Goal: Task Accomplishment & Management: Manage account settings

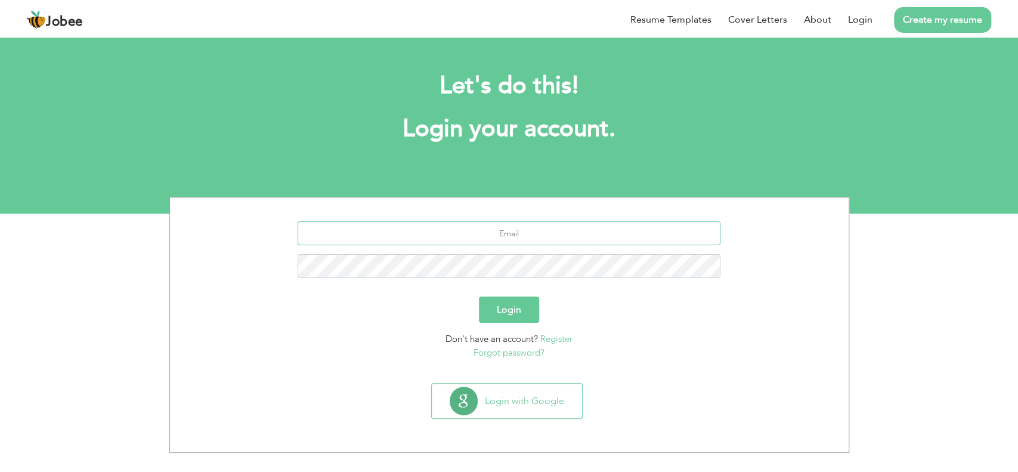
click at [488, 238] on input "text" at bounding box center [509, 233] width 423 height 24
type input "jaidi9830@gmail.com"
click at [479, 296] on button "Login" at bounding box center [509, 309] width 60 height 26
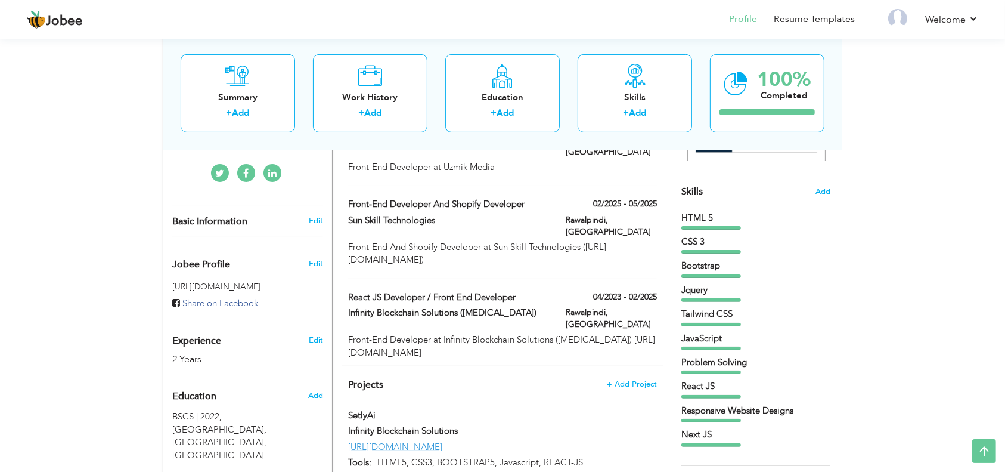
scroll to position [239, 0]
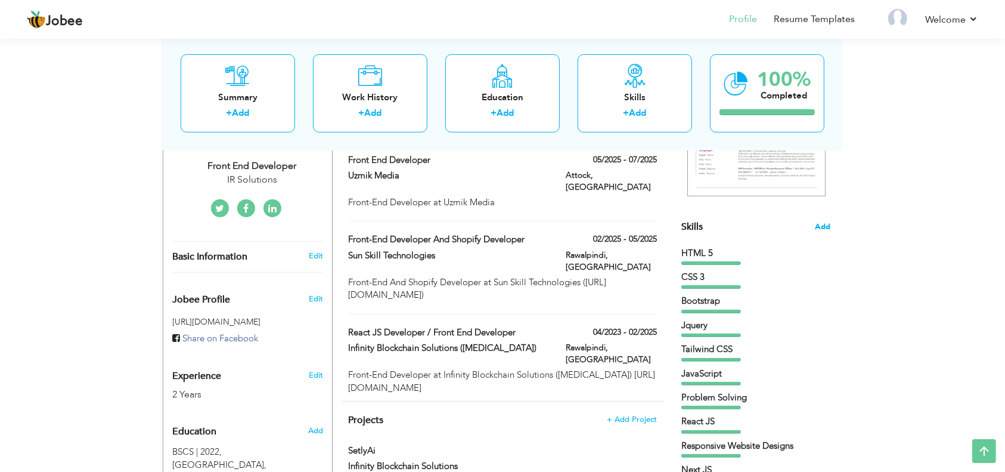
click at [821, 224] on span "Add" at bounding box center [823, 226] width 16 height 11
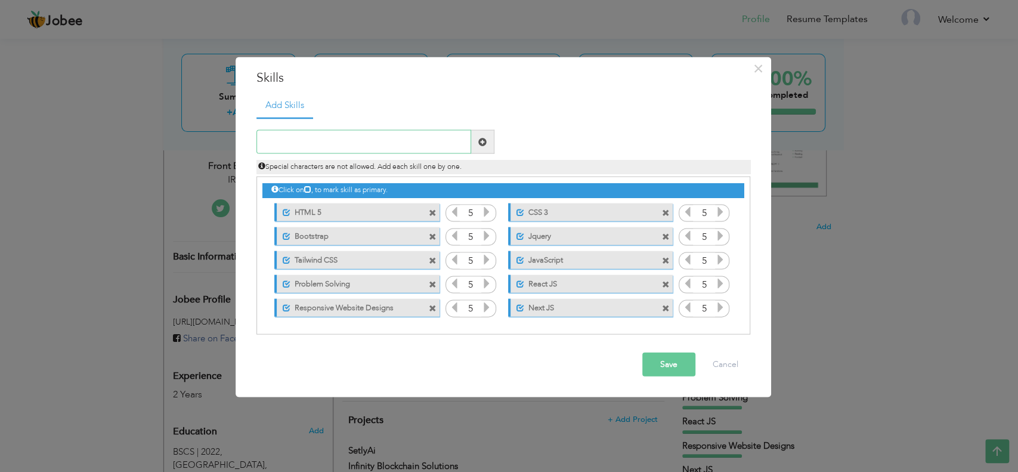
click at [341, 147] on input "text" at bounding box center [363, 142] width 215 height 24
type input "Context Api"
click at [482, 150] on span at bounding box center [482, 142] width 23 height 24
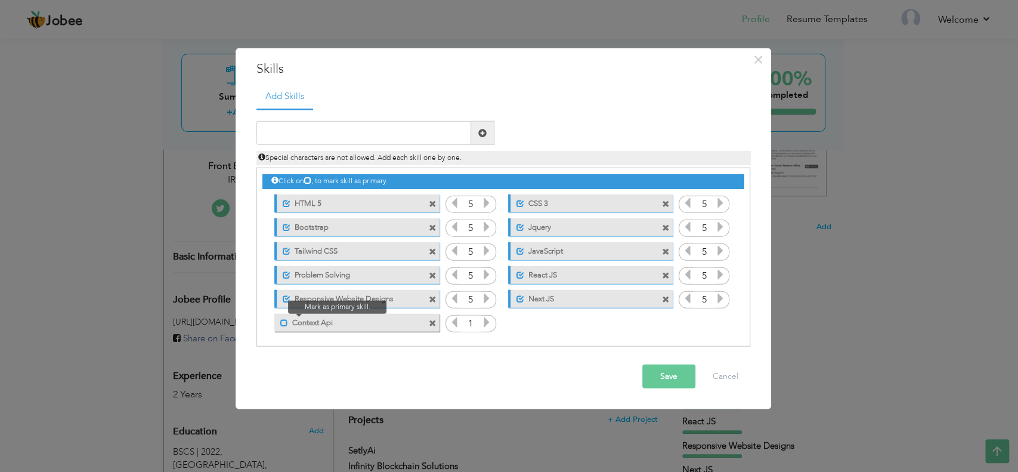
click at [286, 321] on span at bounding box center [284, 322] width 8 height 8
click at [483, 326] on icon at bounding box center [486, 322] width 11 height 11
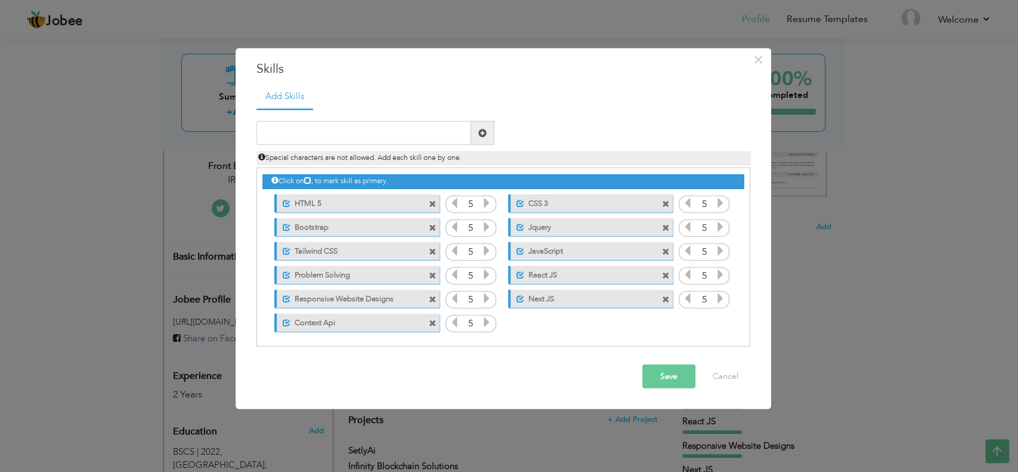
click at [661, 374] on button "Save" at bounding box center [668, 376] width 53 height 24
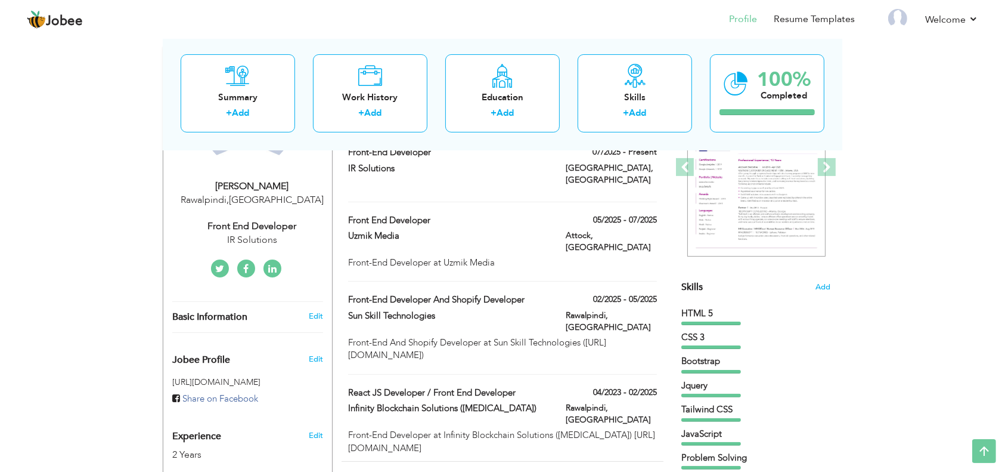
scroll to position [17, 0]
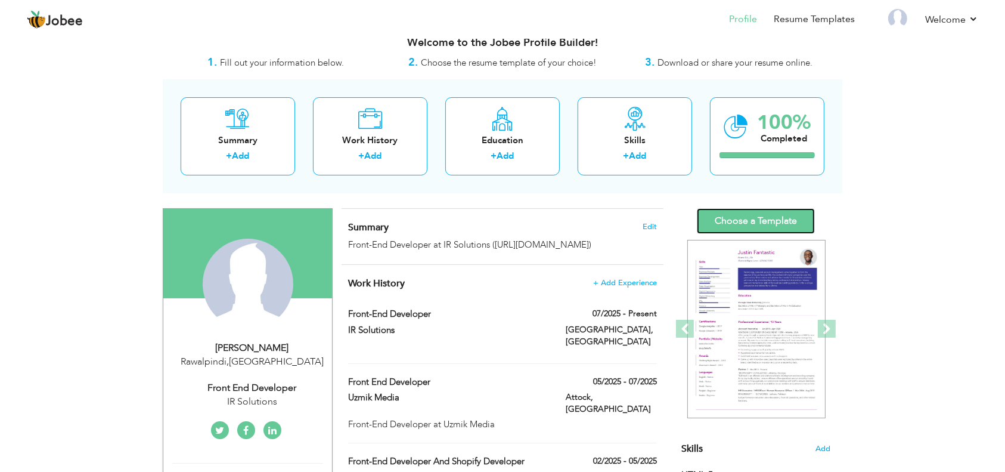
click at [727, 217] on link "Choose a Template" at bounding box center [756, 221] width 118 height 26
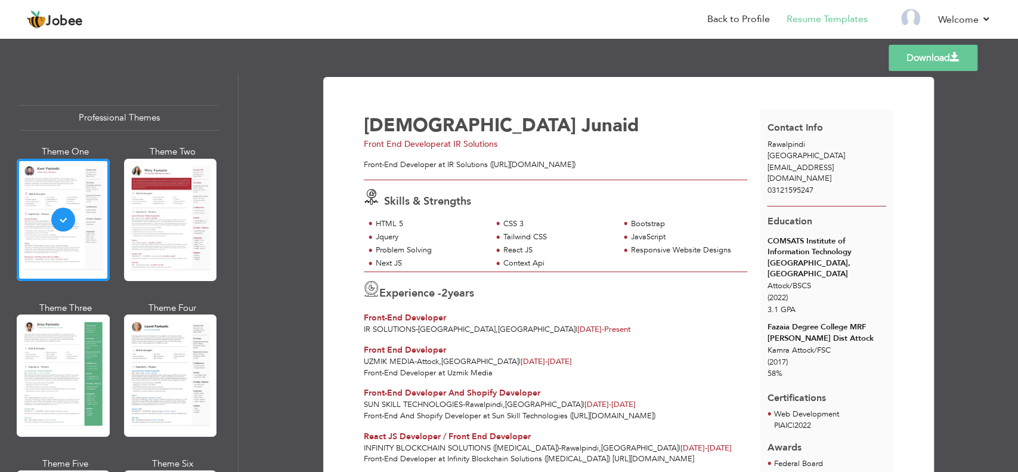
scroll to position [79, 0]
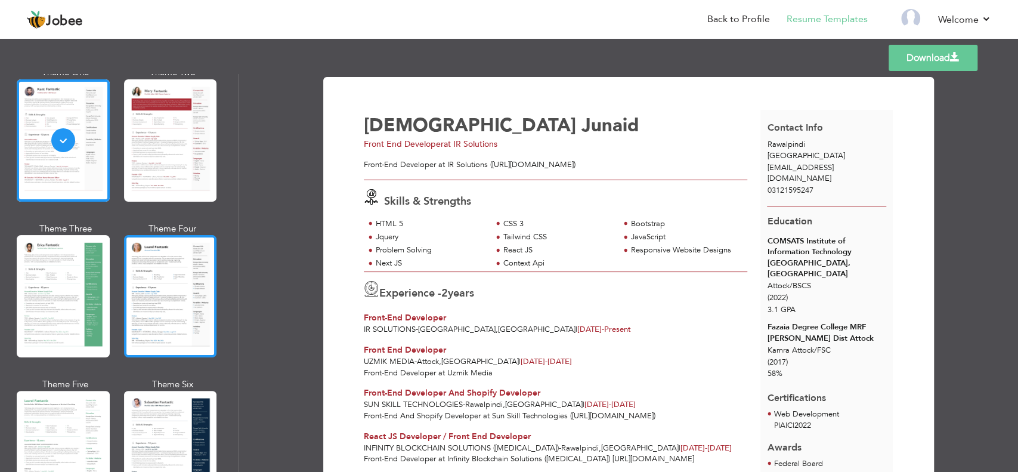
click at [187, 290] on div at bounding box center [170, 296] width 93 height 122
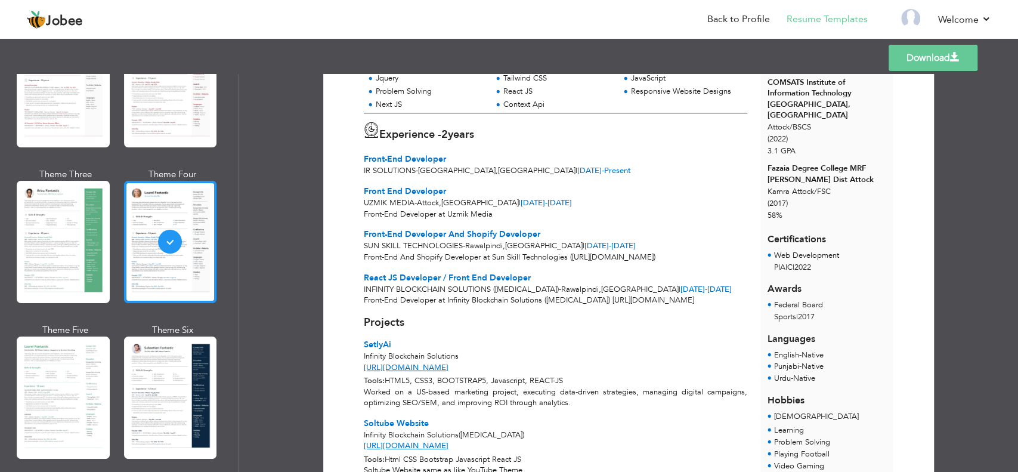
scroll to position [159, 0]
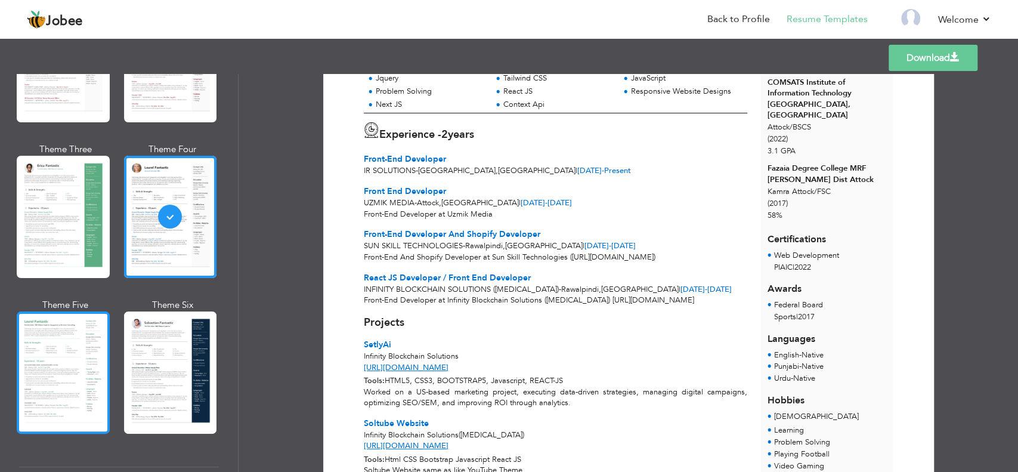
click at [83, 338] on div at bounding box center [63, 372] width 93 height 122
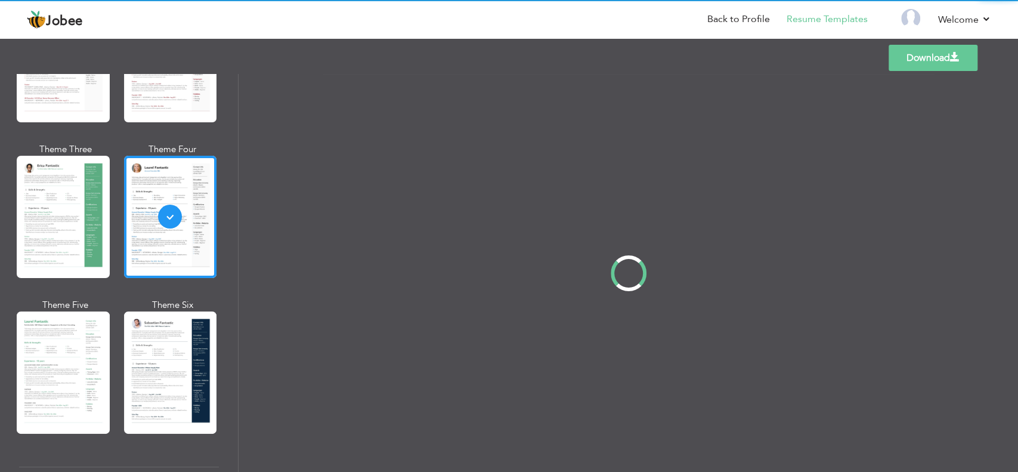
scroll to position [0, 0]
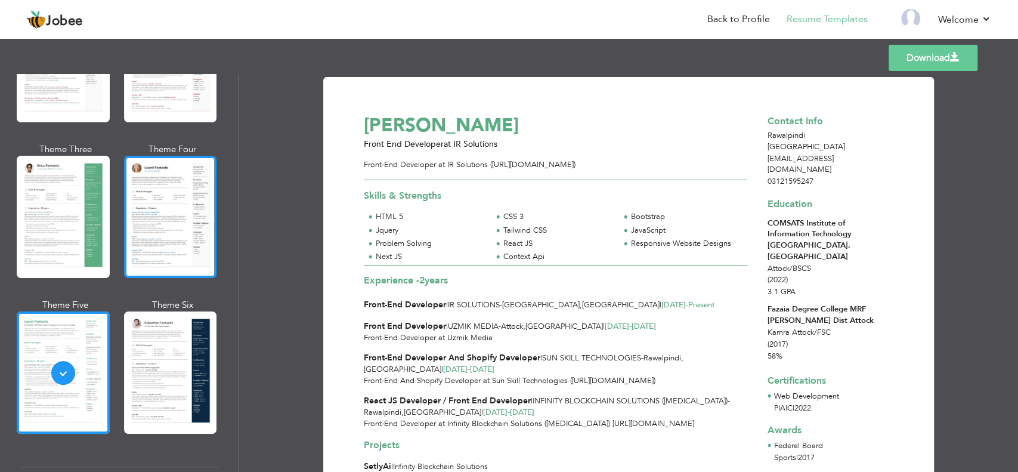
click at [180, 219] on div at bounding box center [170, 217] width 93 height 122
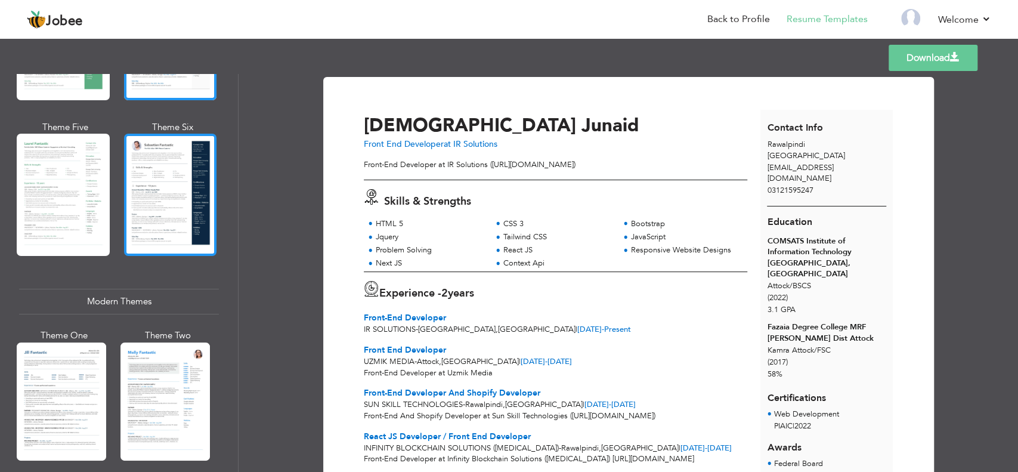
scroll to position [556, 0]
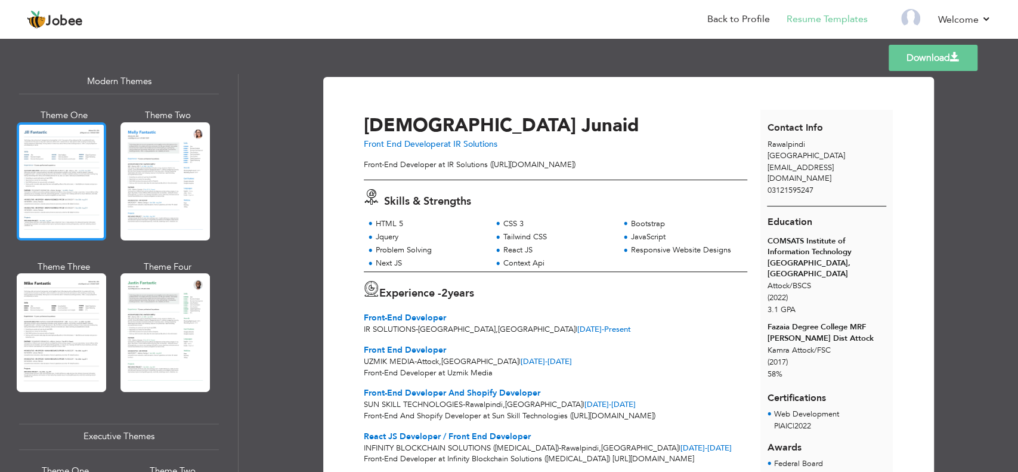
click at [77, 188] on div at bounding box center [61, 181] width 89 height 118
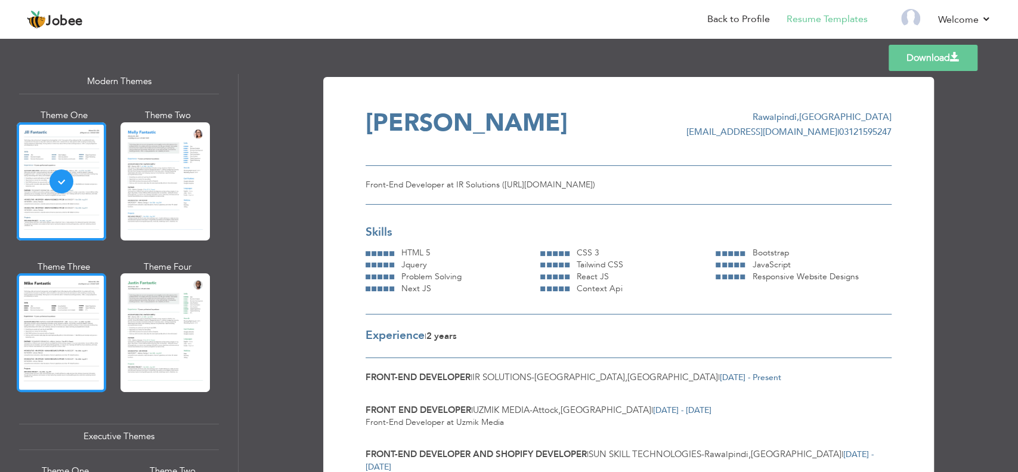
click at [72, 312] on div at bounding box center [61, 332] width 89 height 118
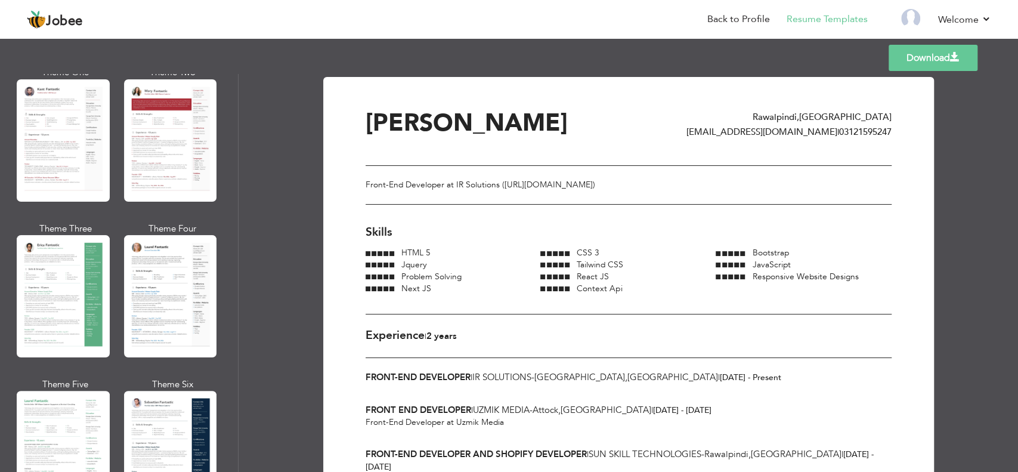
scroll to position [0, 0]
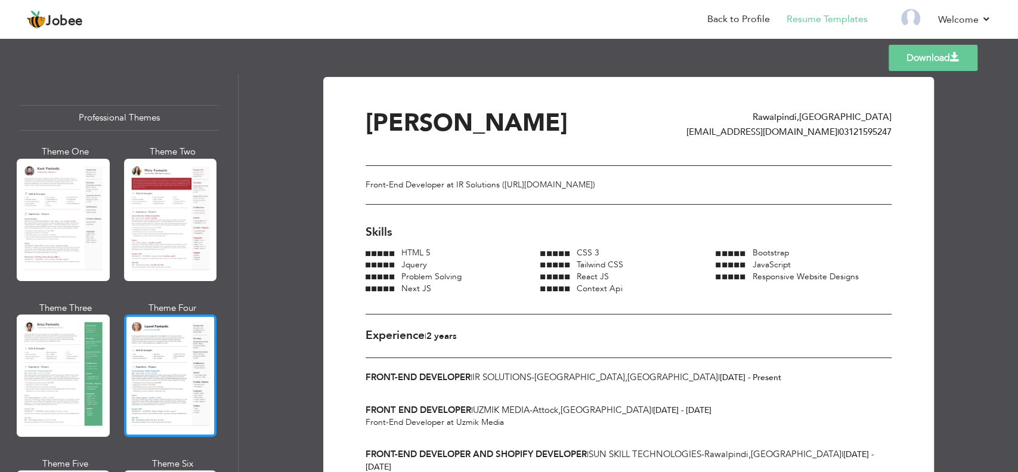
click at [132, 361] on div at bounding box center [170, 375] width 93 height 122
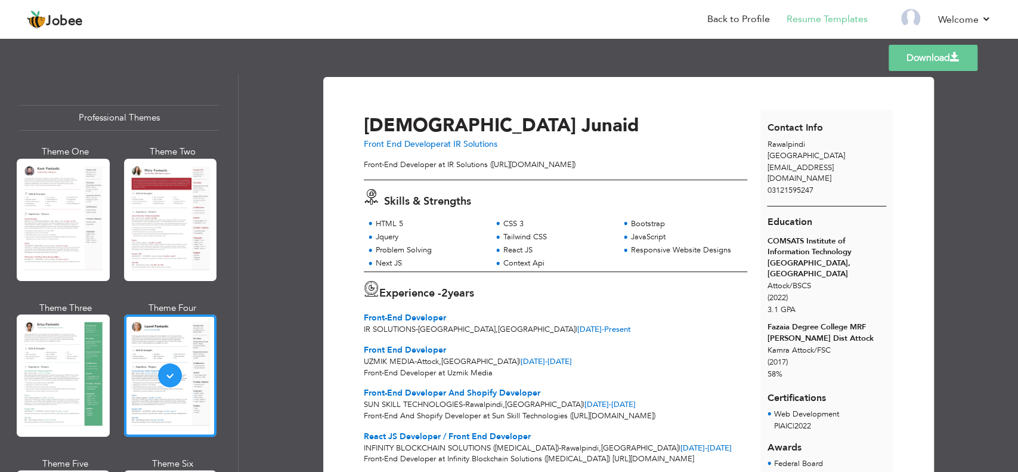
click at [945, 59] on link "Download" at bounding box center [933, 58] width 89 height 26
